Goal: Task Accomplishment & Management: Complete application form

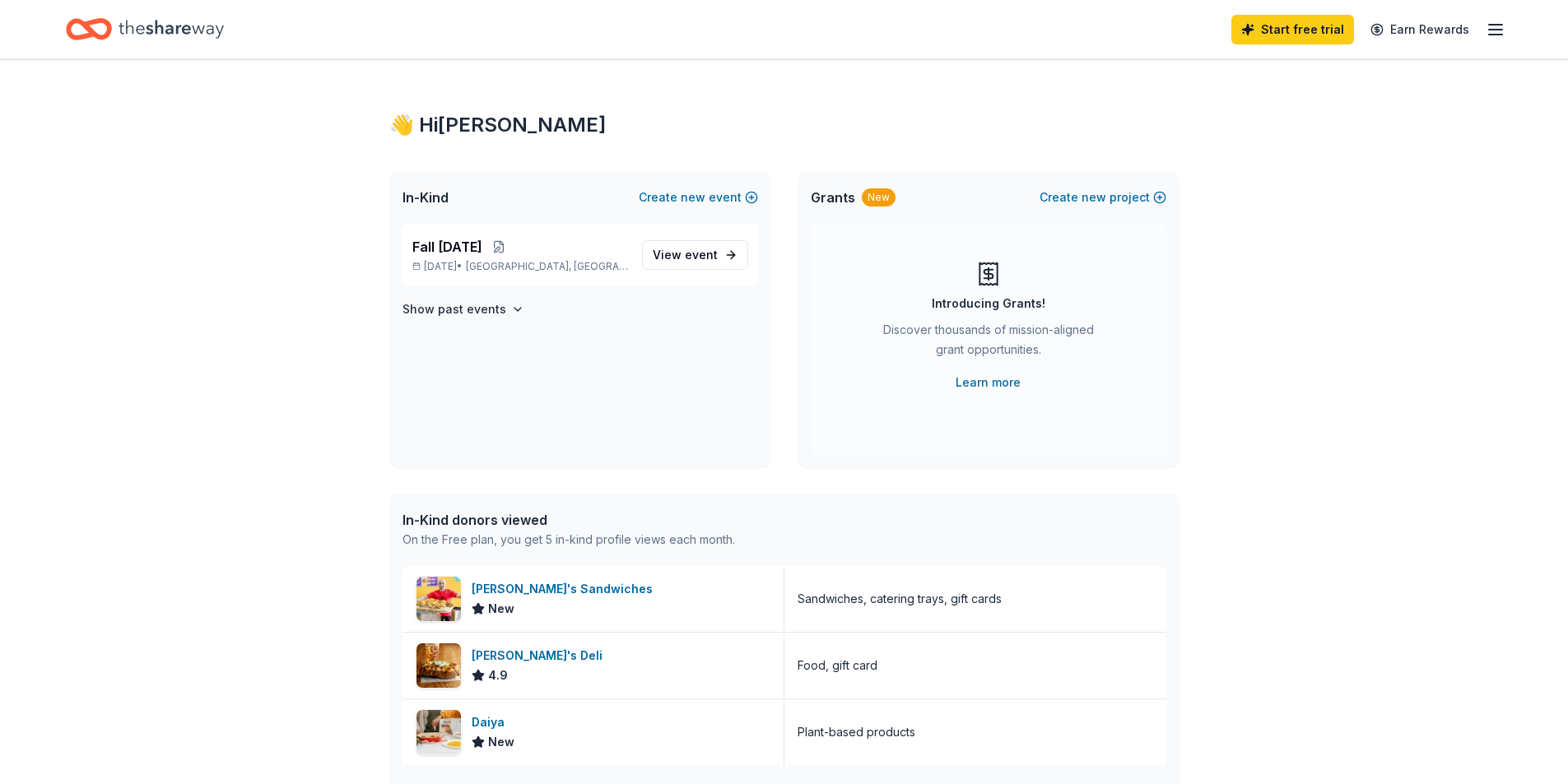
click at [167, 22] on icon "Home" at bounding box center [171, 29] width 105 height 34
click at [1493, 31] on icon "button" at bounding box center [1495, 30] width 20 height 20
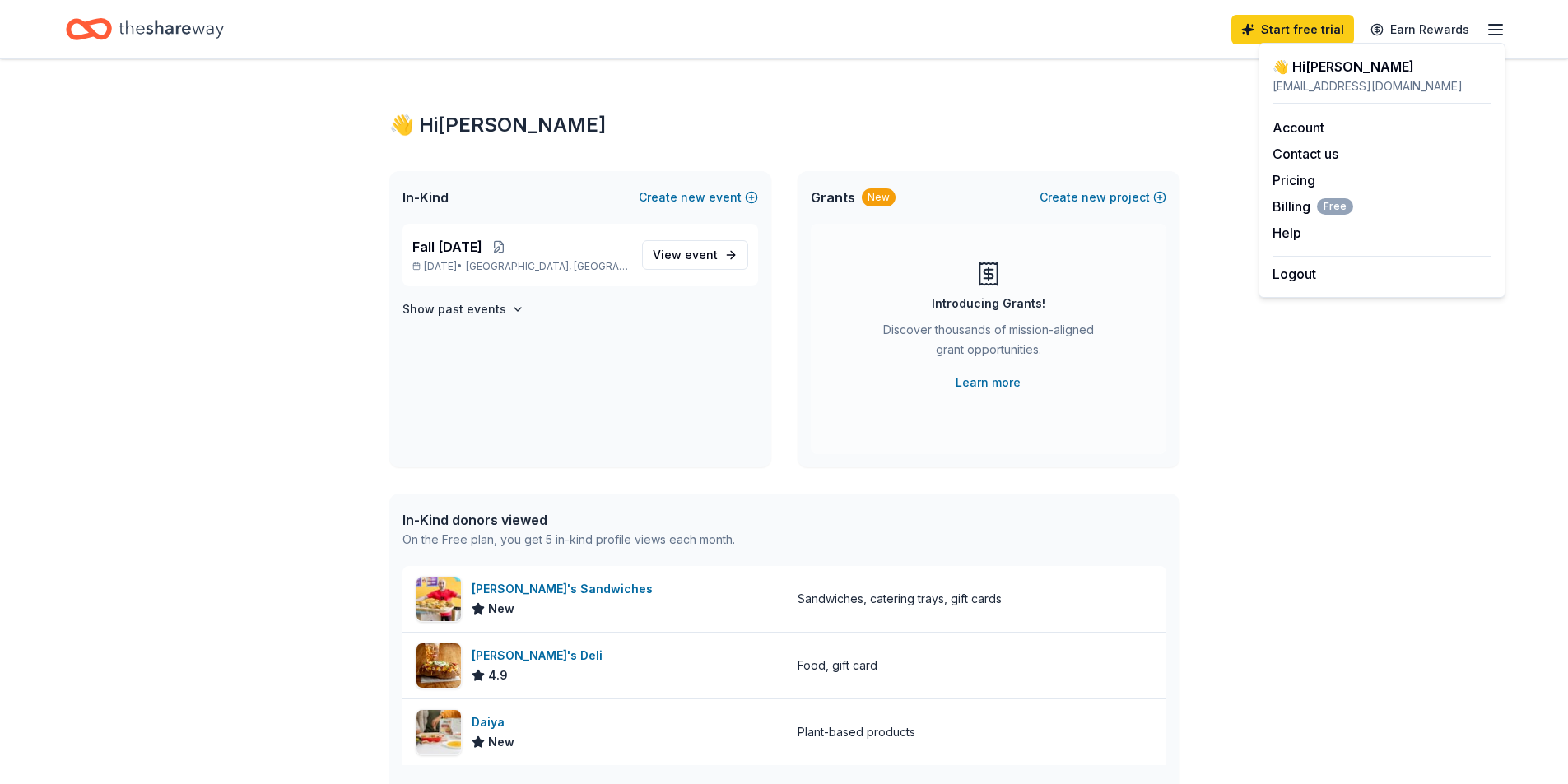
click at [182, 158] on div "👋 Hi [PERSON_NAME] In-Kind Create new event Fall [DATE] [DATE] • [GEOGRAPHIC_DA…" at bounding box center [784, 633] width 1568 height 1148
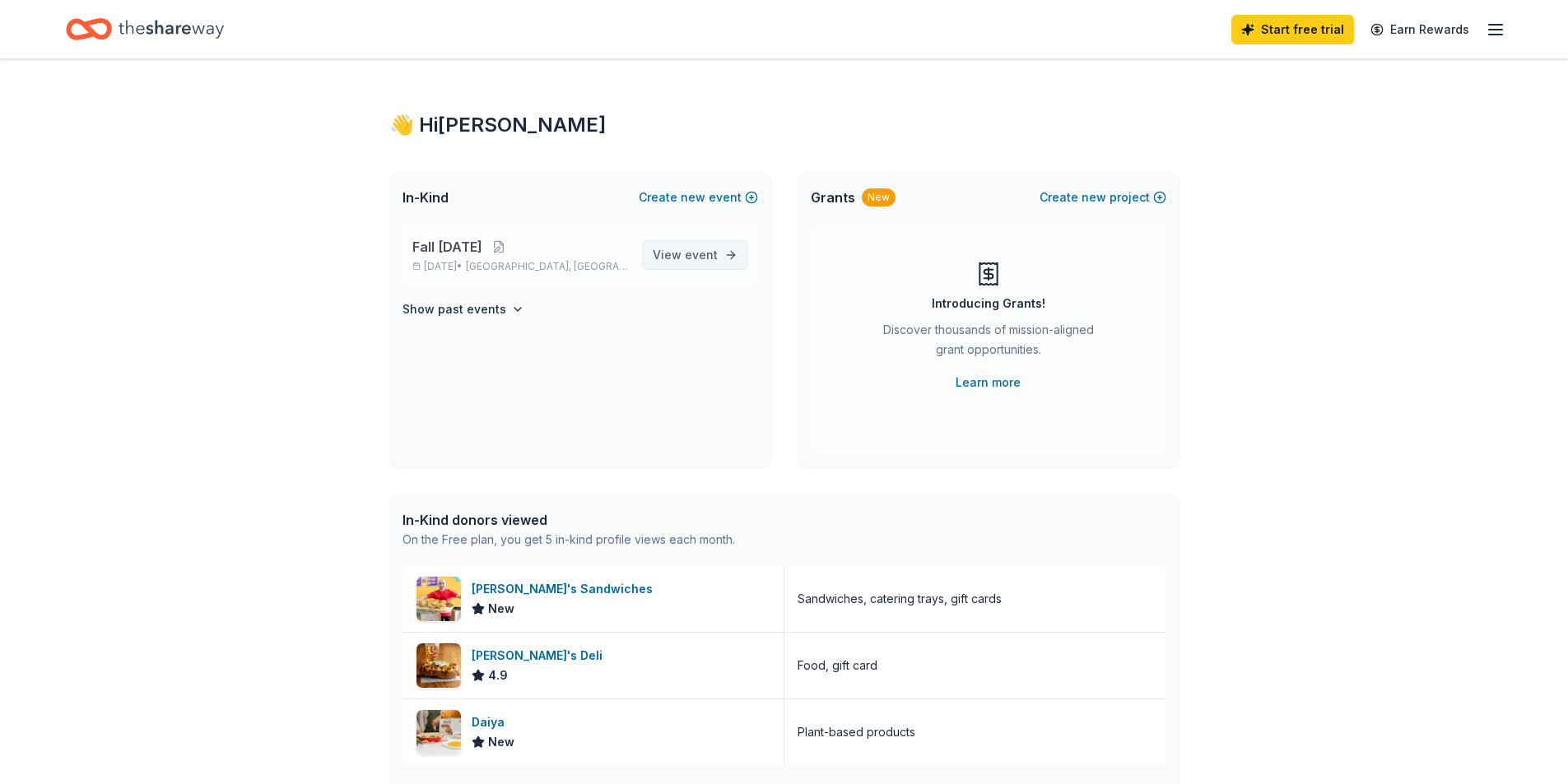
click at [698, 251] on span "event" at bounding box center [701, 254] width 33 height 14
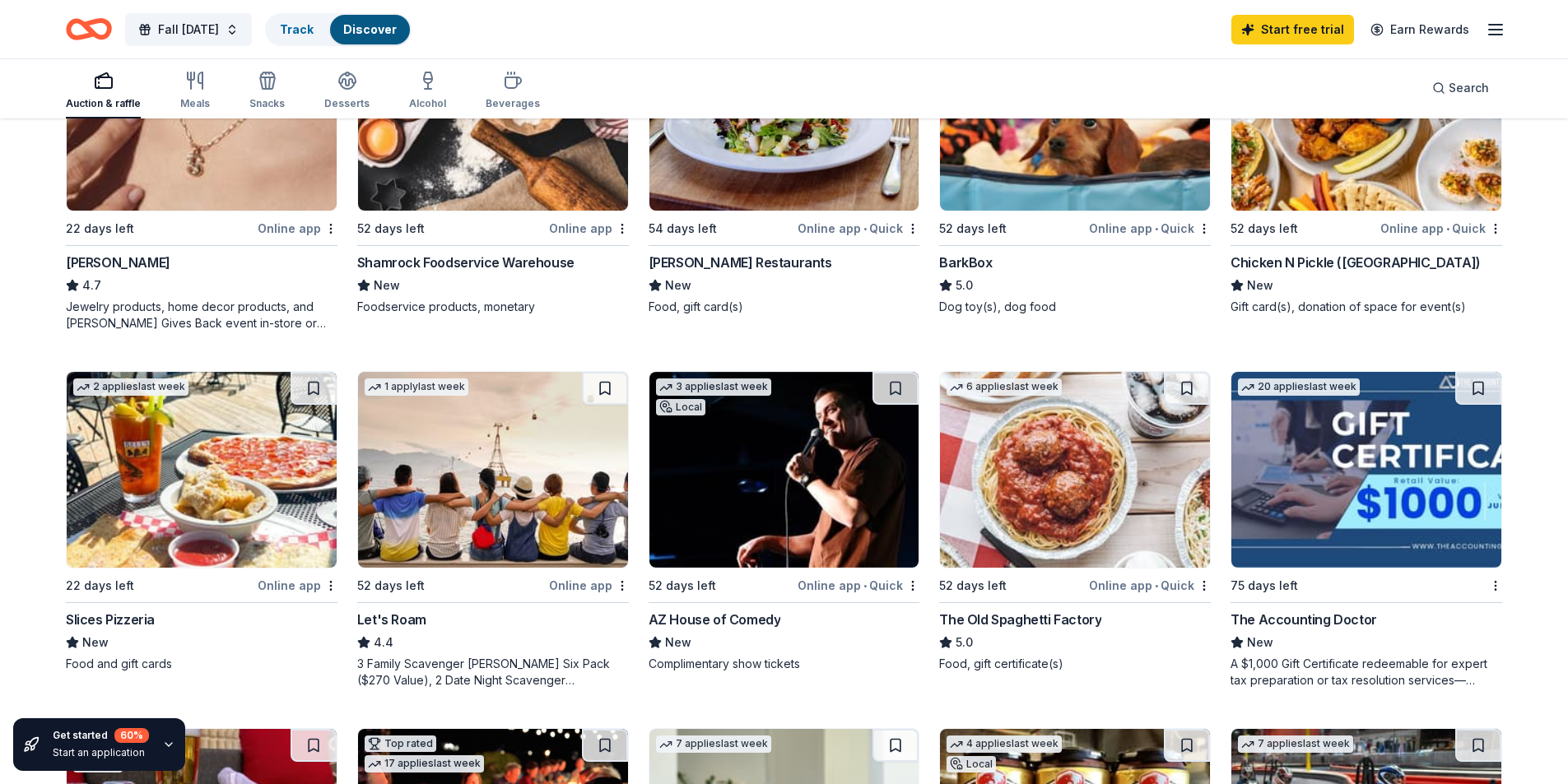
scroll to position [372, 0]
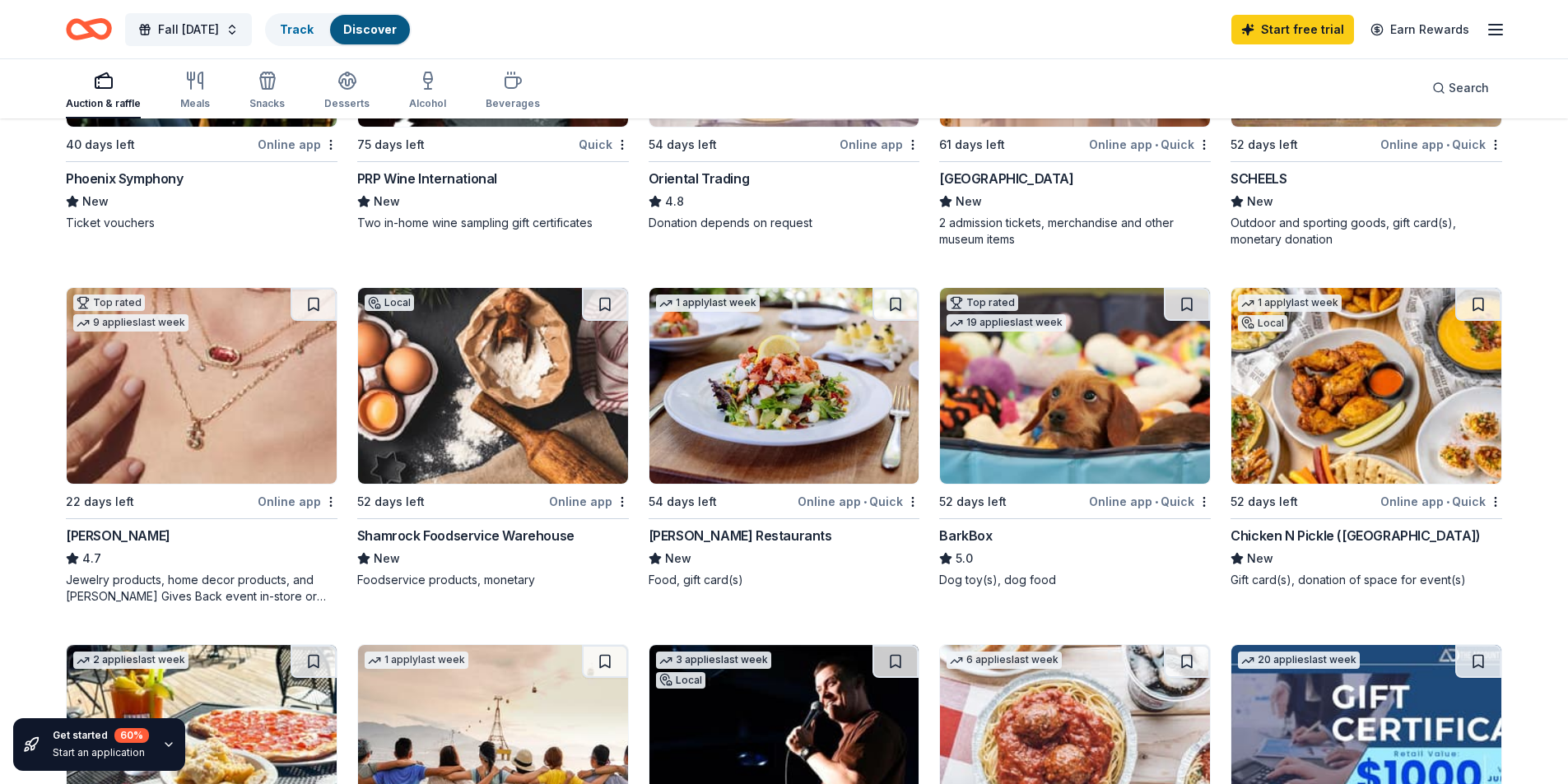
click at [1081, 446] on img at bounding box center [1074, 385] width 270 height 195
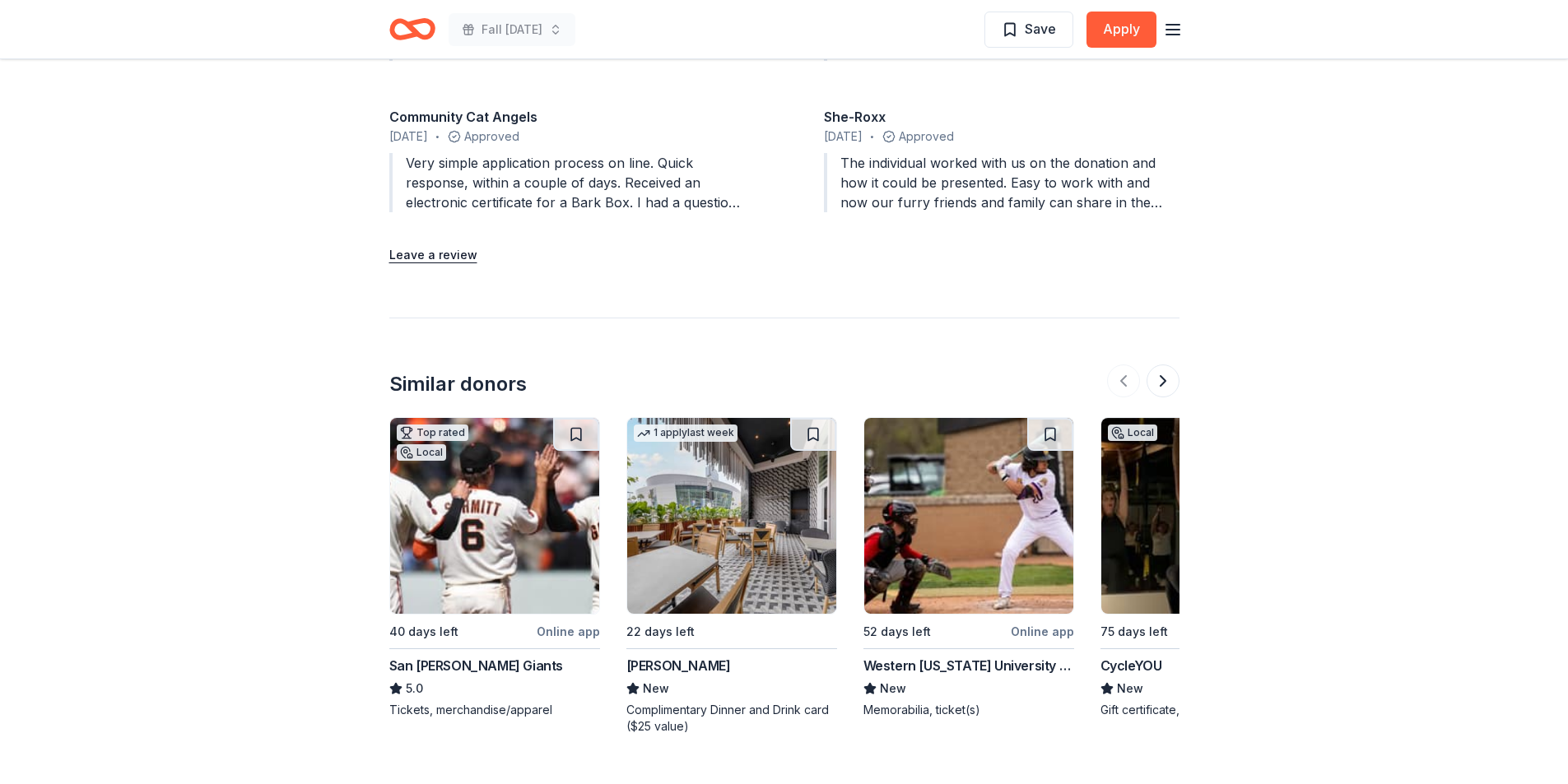
scroll to position [2056, 0]
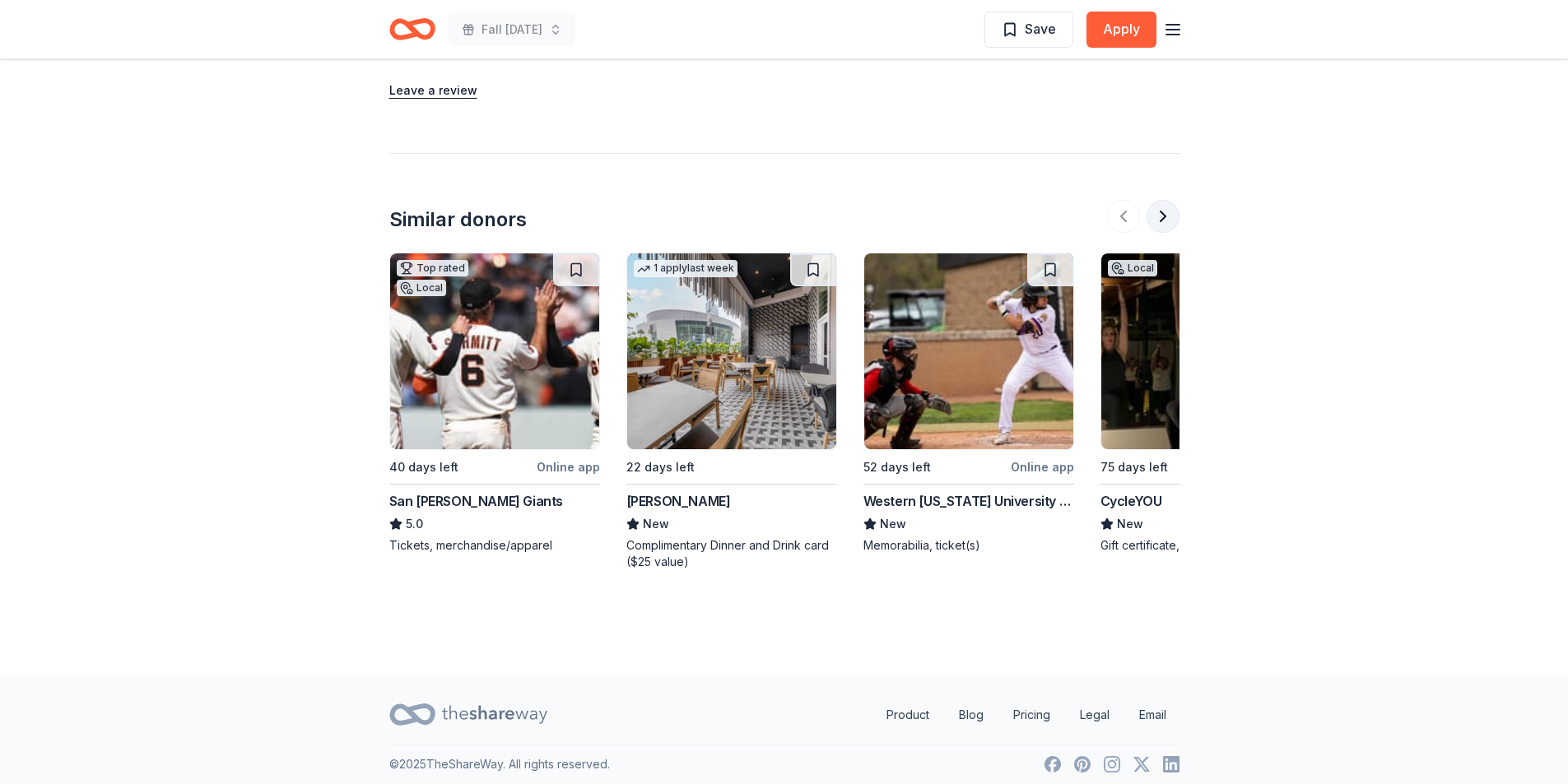
click at [1173, 215] on button at bounding box center [1163, 216] width 33 height 33
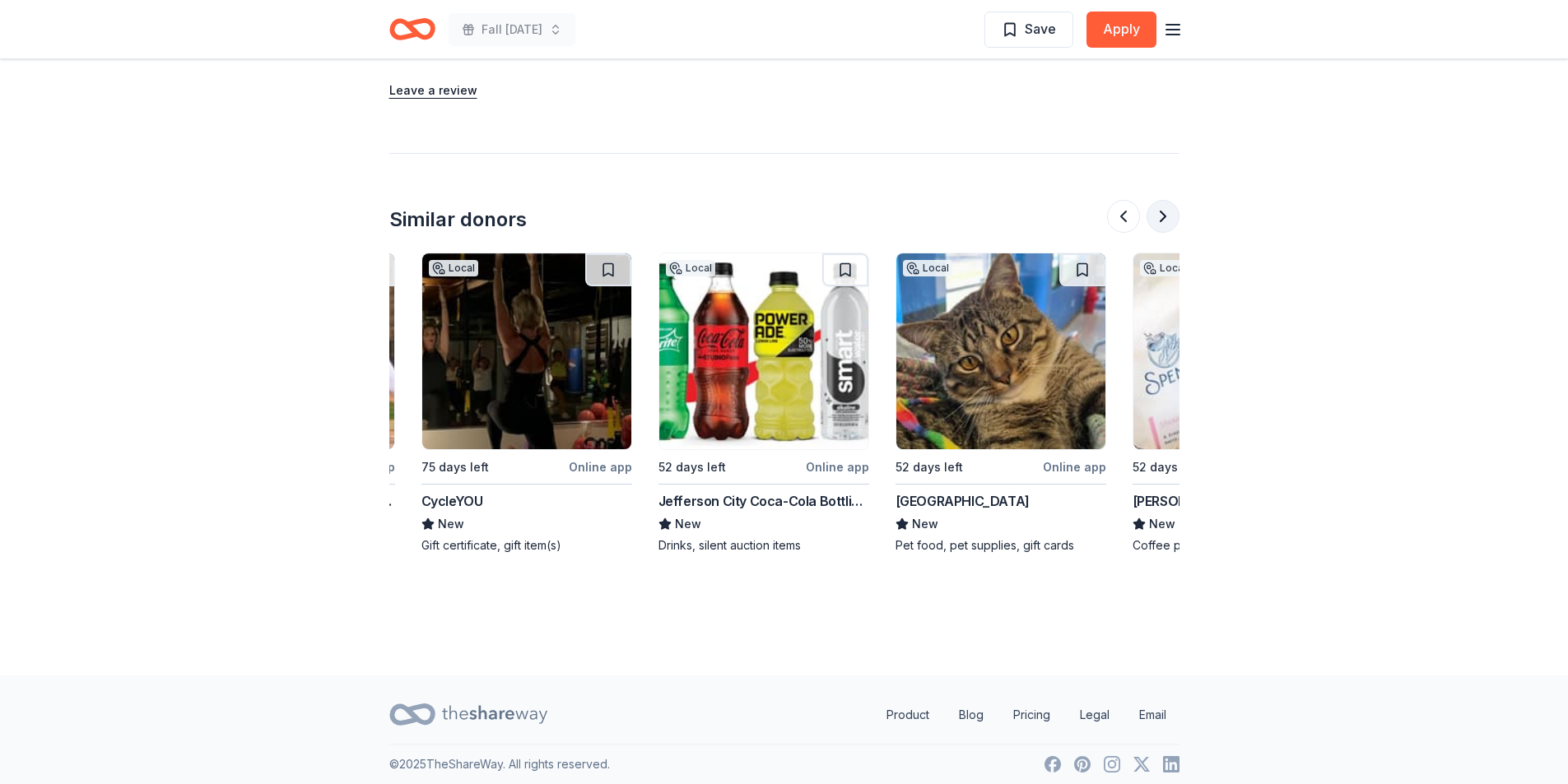
scroll to position [0, 711]
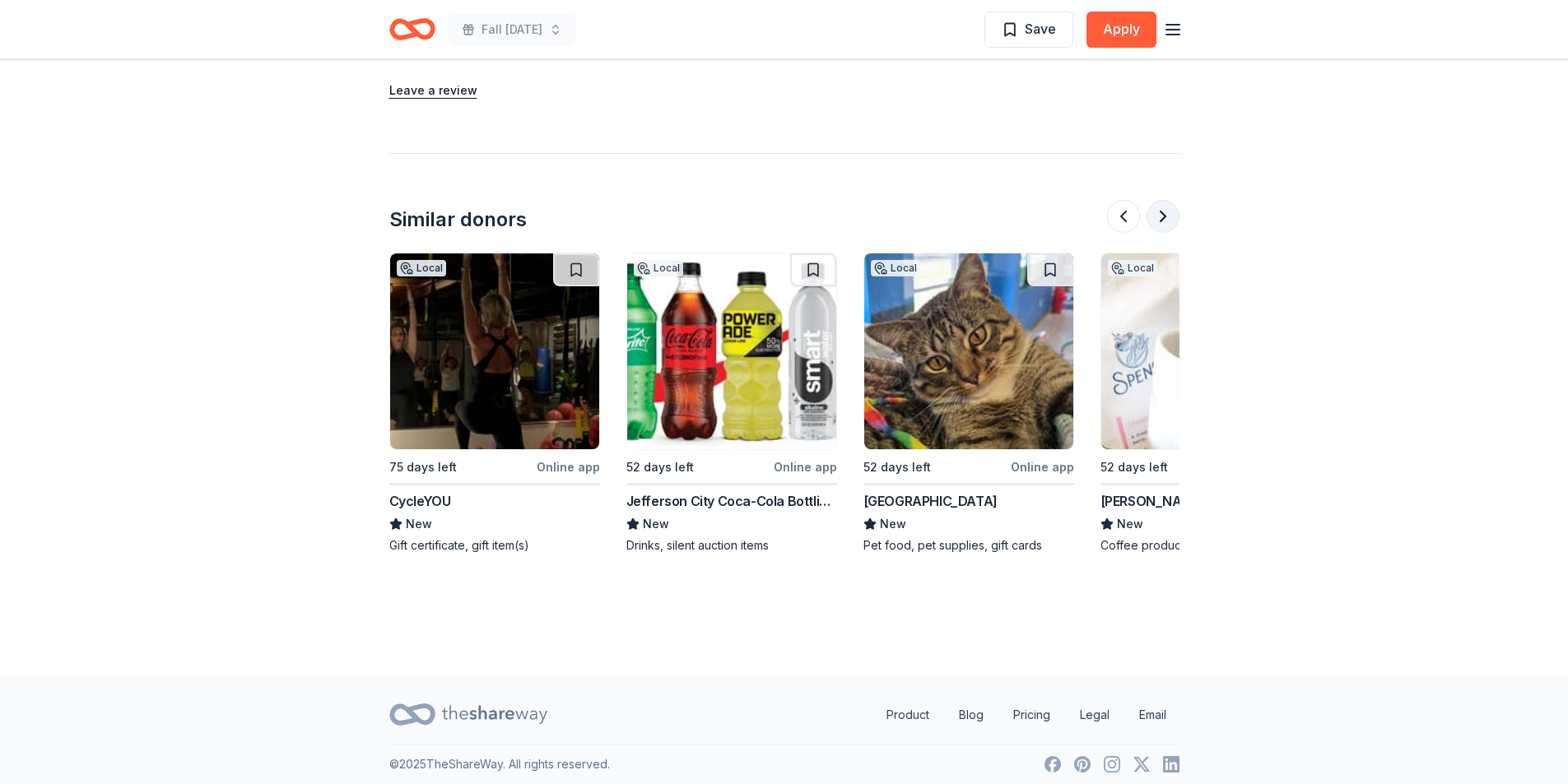
click at [1173, 215] on button at bounding box center [1163, 216] width 33 height 33
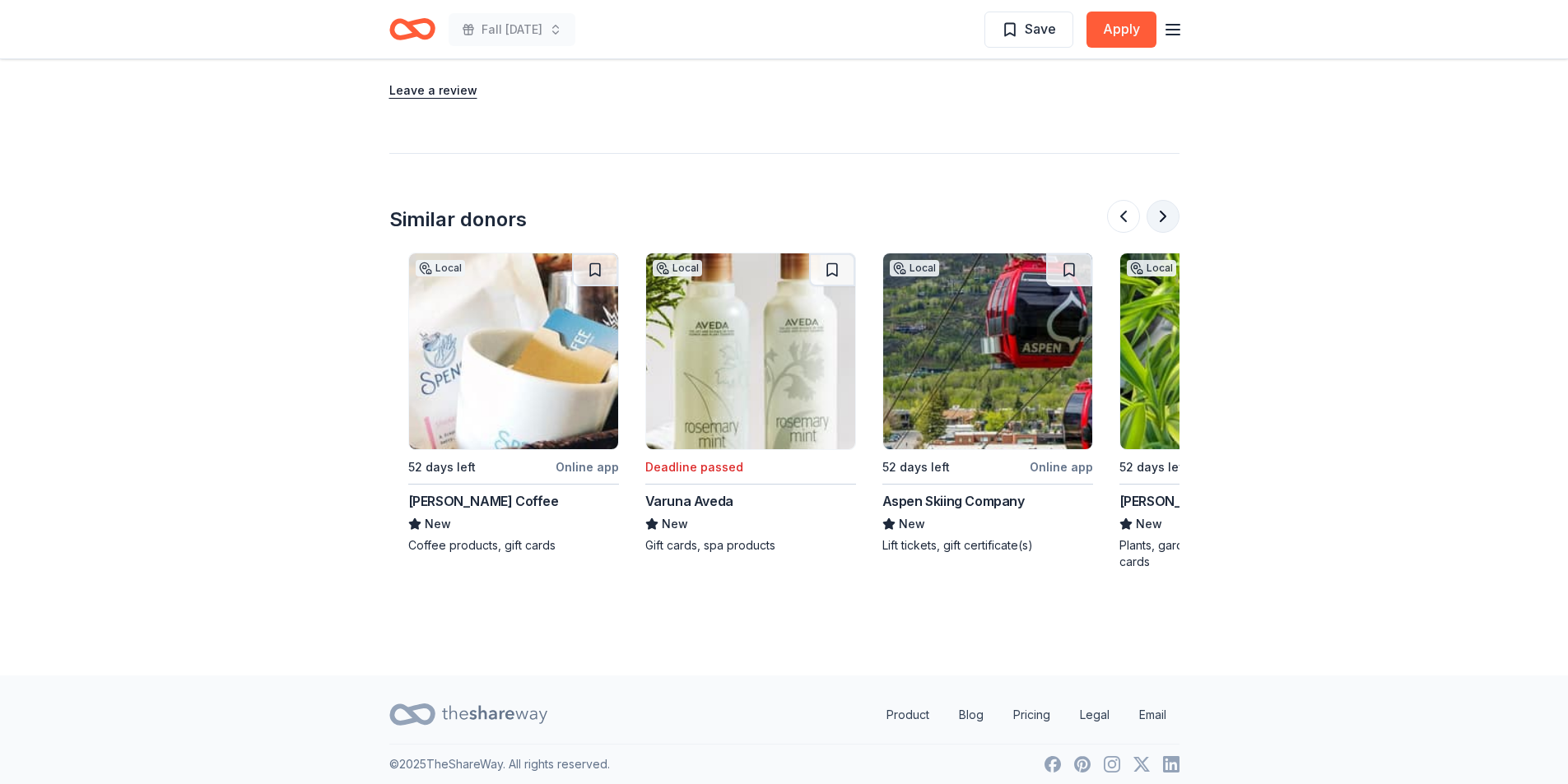
scroll to position [0, 1422]
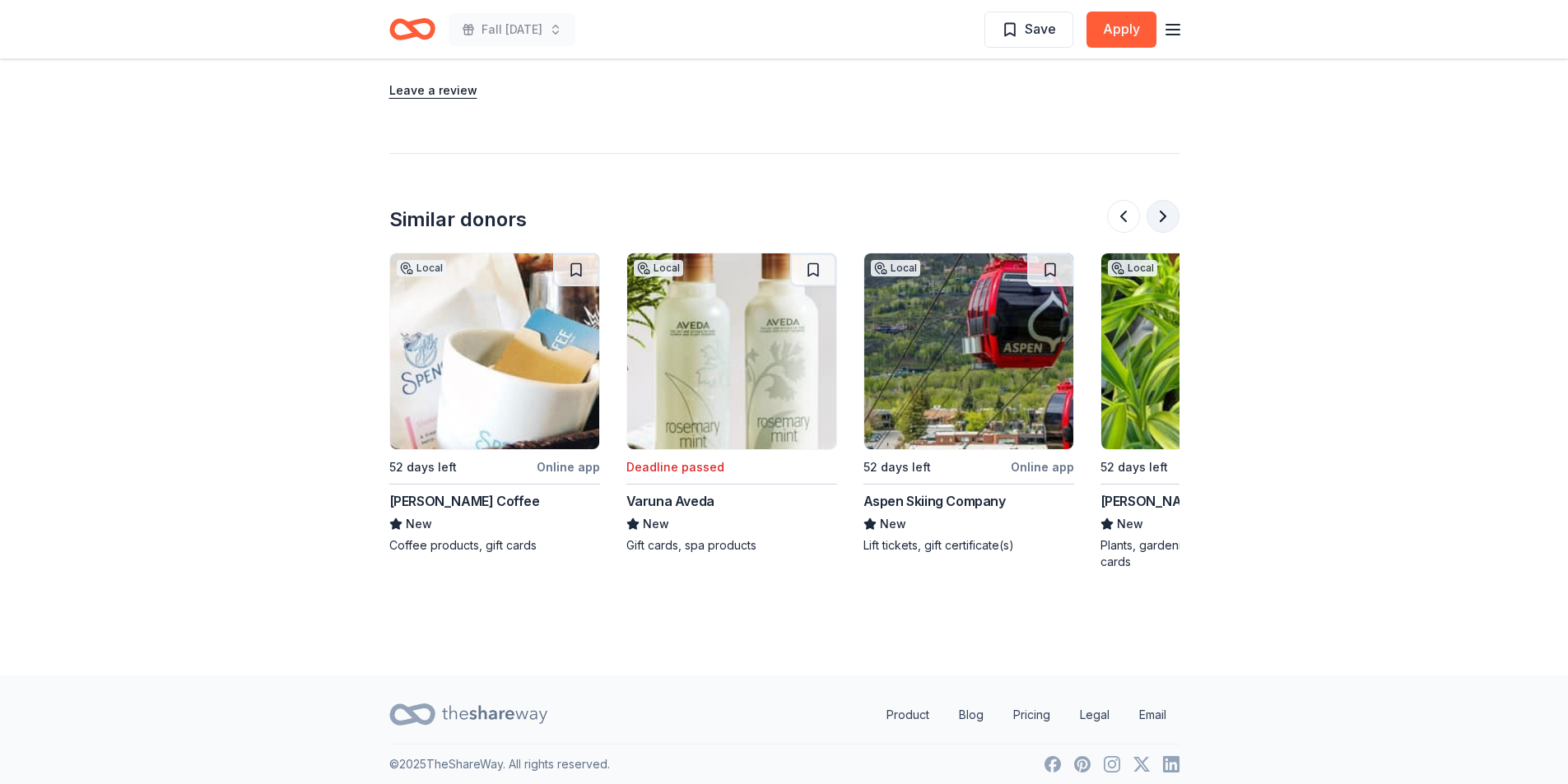
click at [1173, 215] on button at bounding box center [1163, 216] width 33 height 33
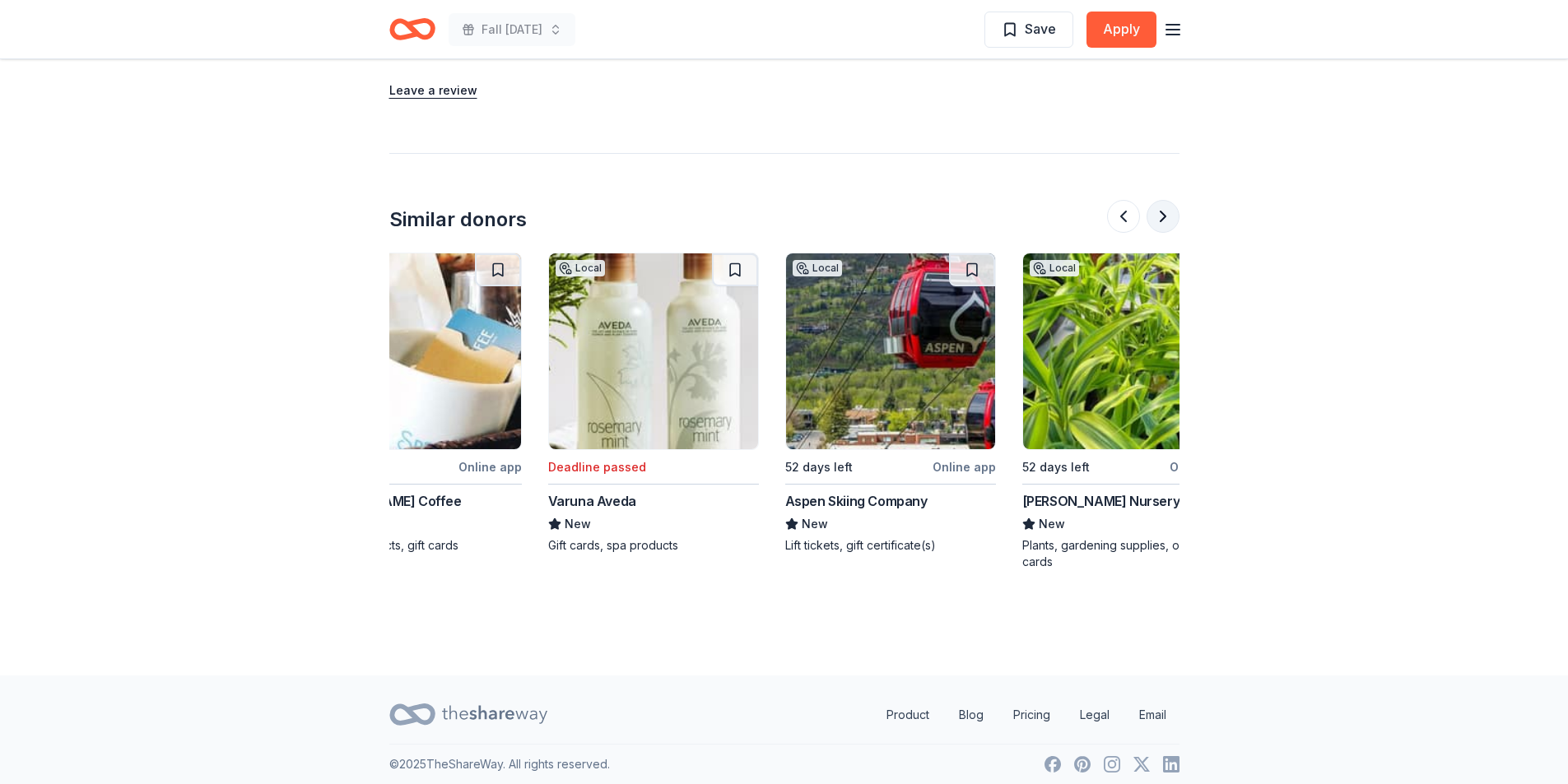
scroll to position [0, 1553]
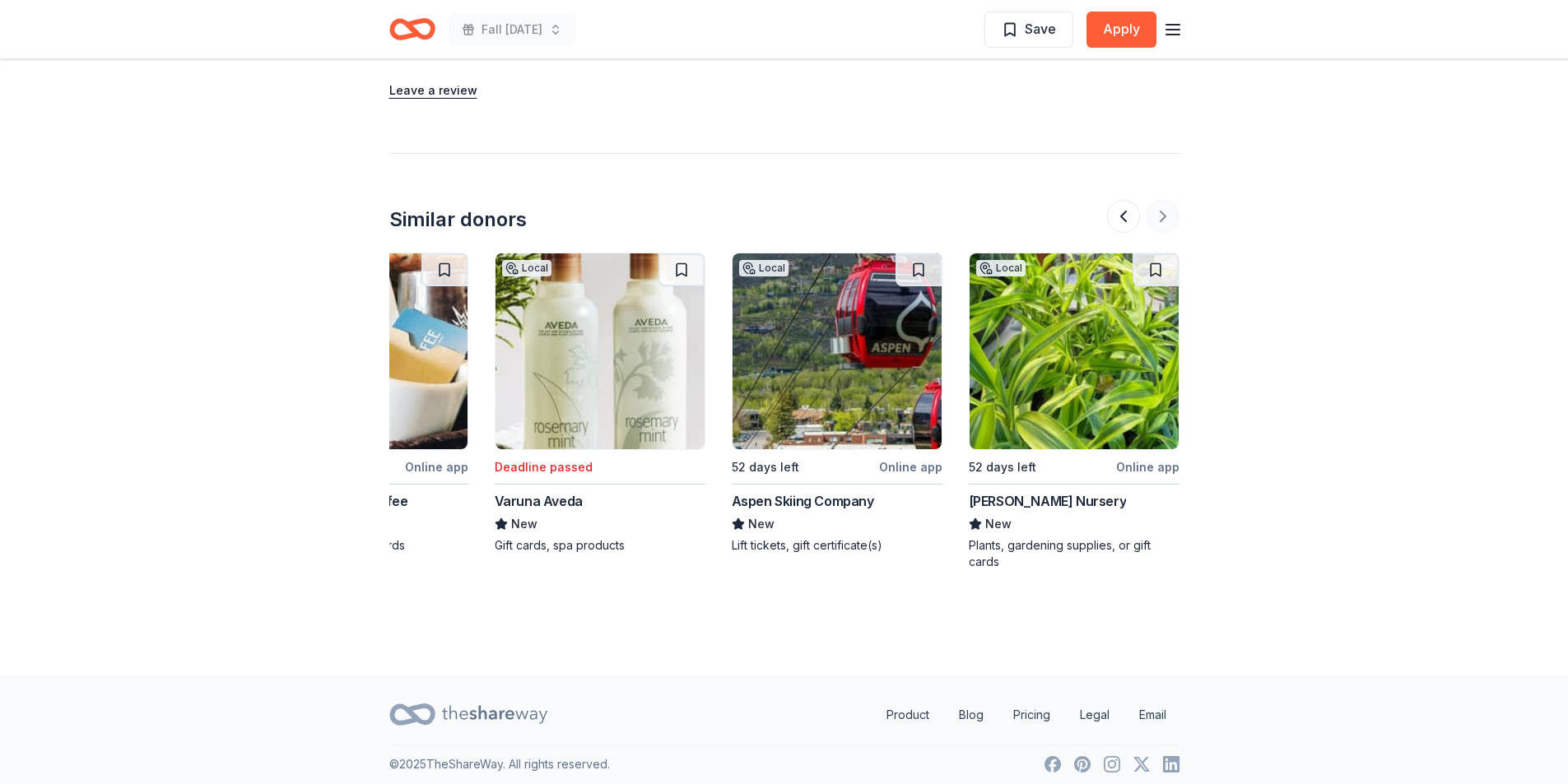
click at [1173, 215] on div at bounding box center [1144, 216] width 73 height 33
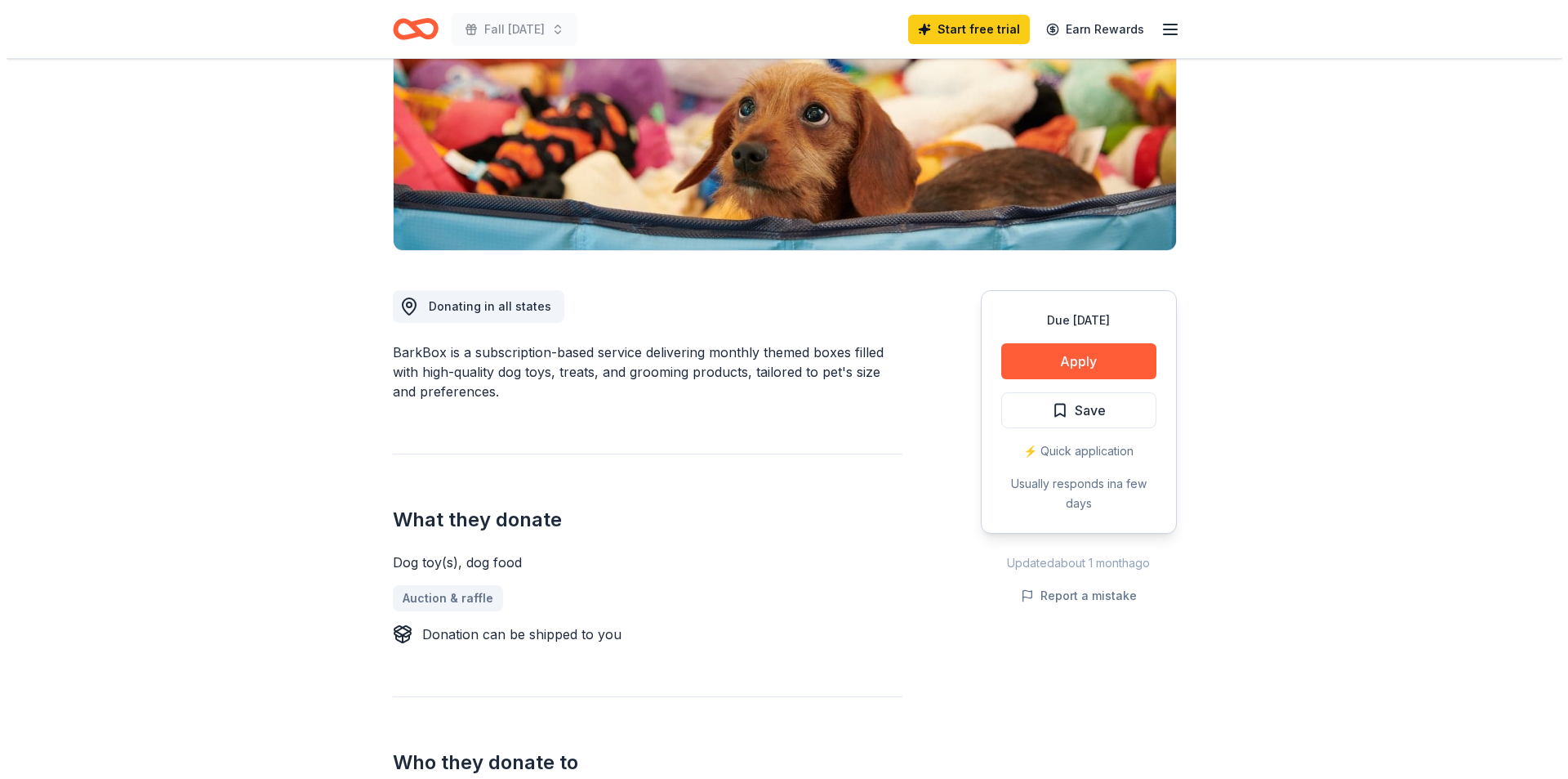
scroll to position [82, 0]
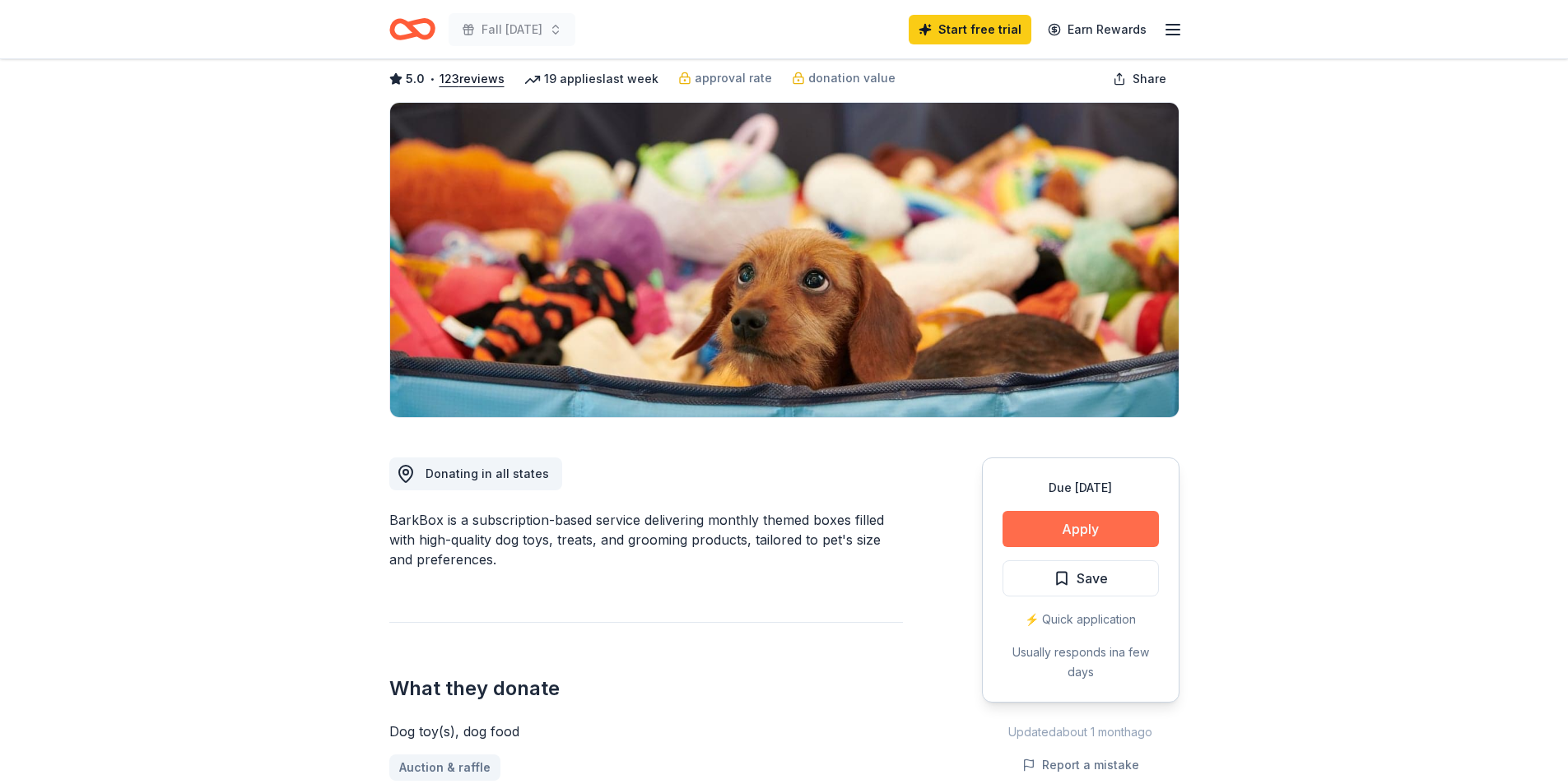
click at [1089, 525] on button "Apply" at bounding box center [1081, 529] width 156 height 36
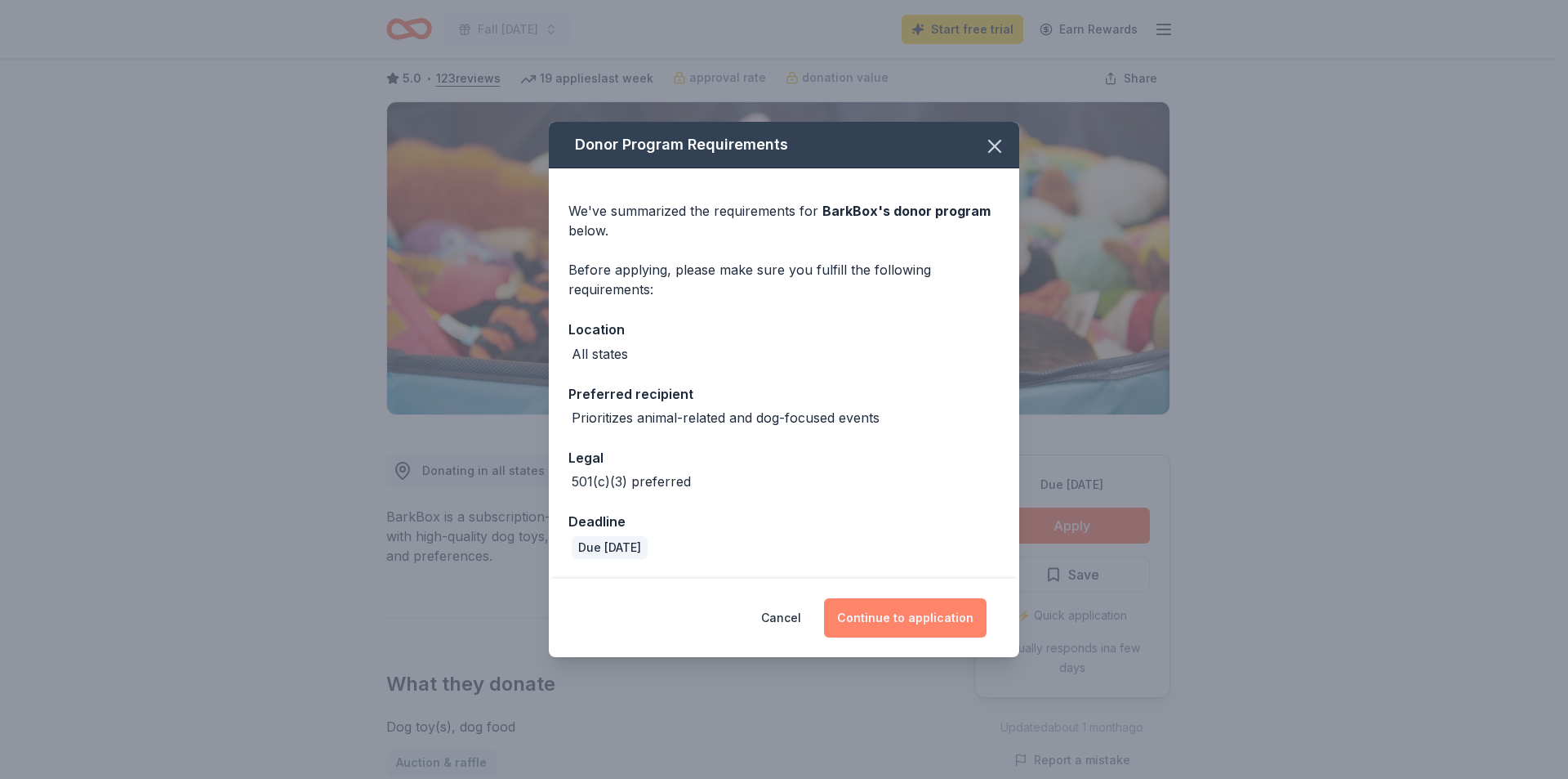
click at [899, 626] on button "Continue to application" at bounding box center [906, 617] width 162 height 39
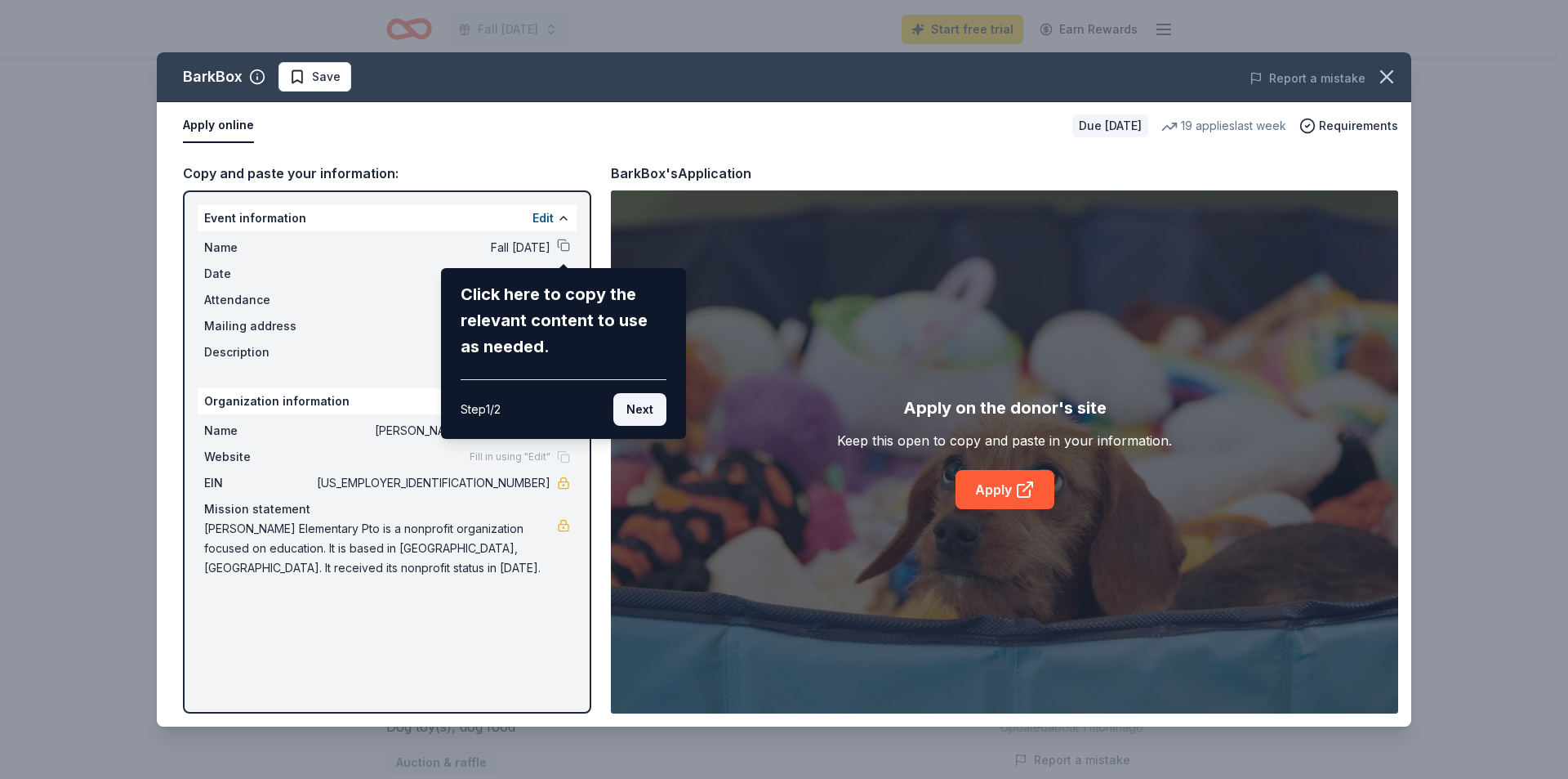
click at [634, 397] on button "Next" at bounding box center [640, 409] width 53 height 32
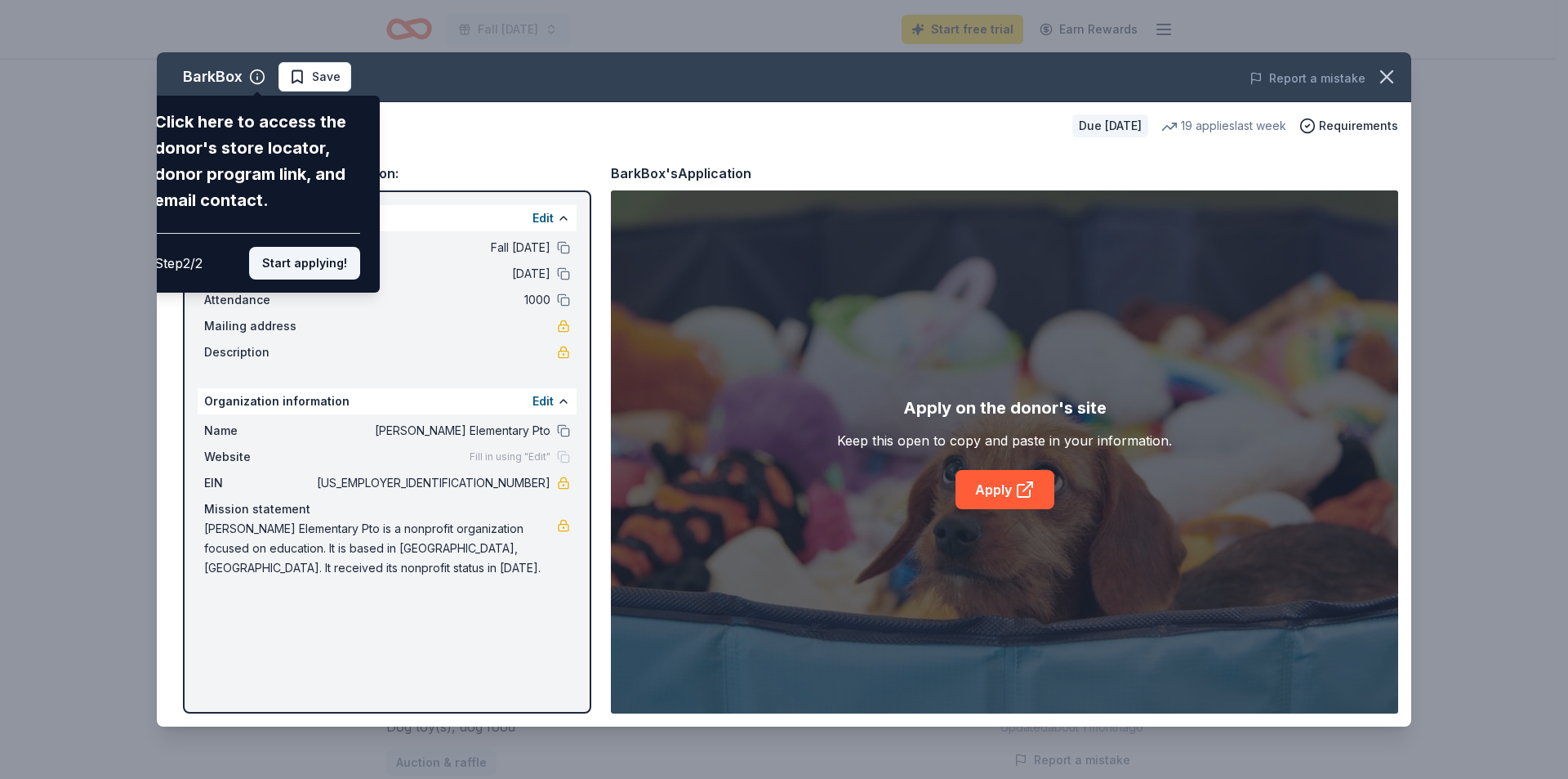
click at [289, 264] on button "Start applying!" at bounding box center [304, 263] width 111 height 32
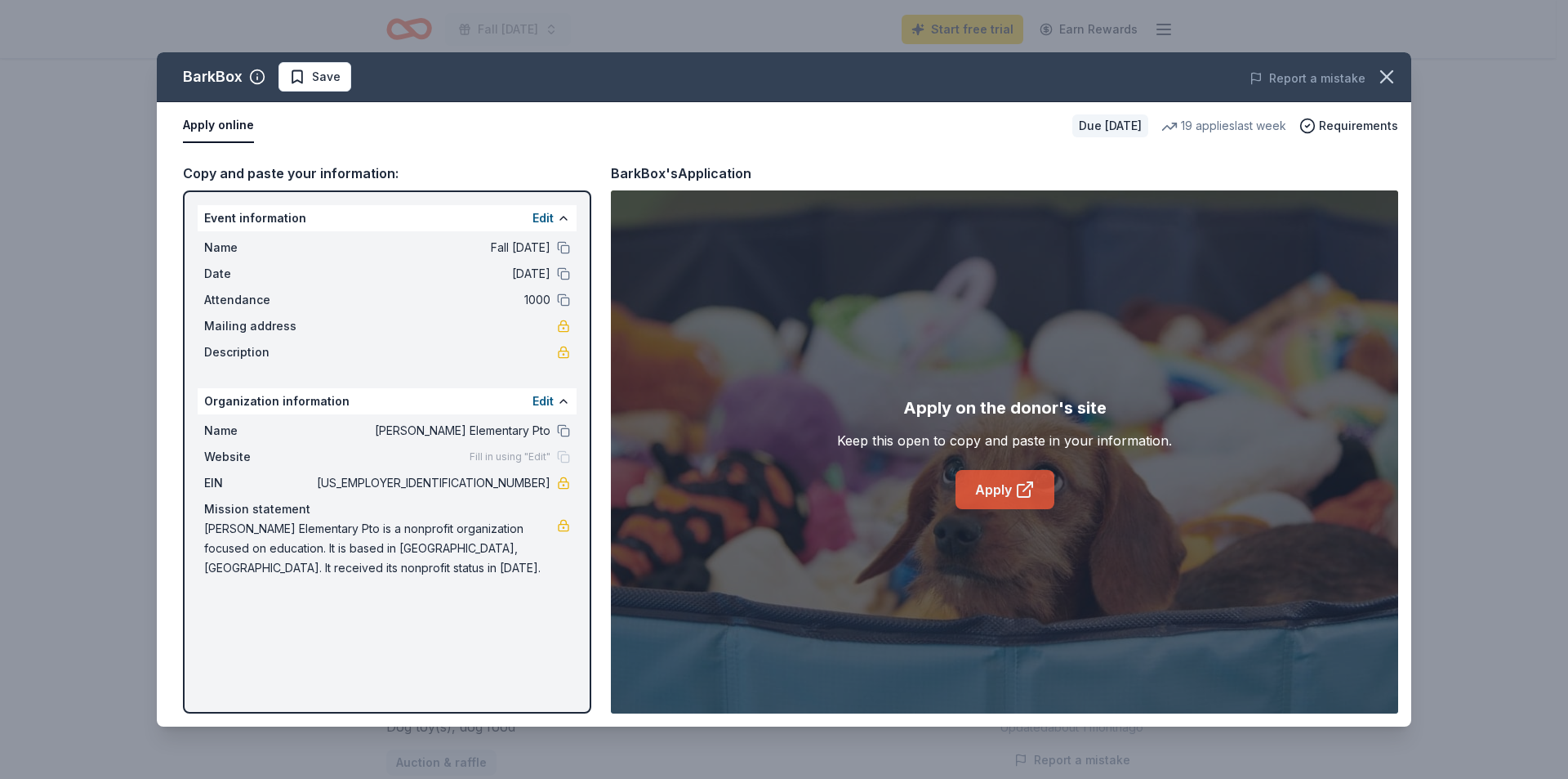
click at [1003, 494] on link "Apply" at bounding box center [1005, 489] width 99 height 39
